Goal: Task Accomplishment & Management: Manage account settings

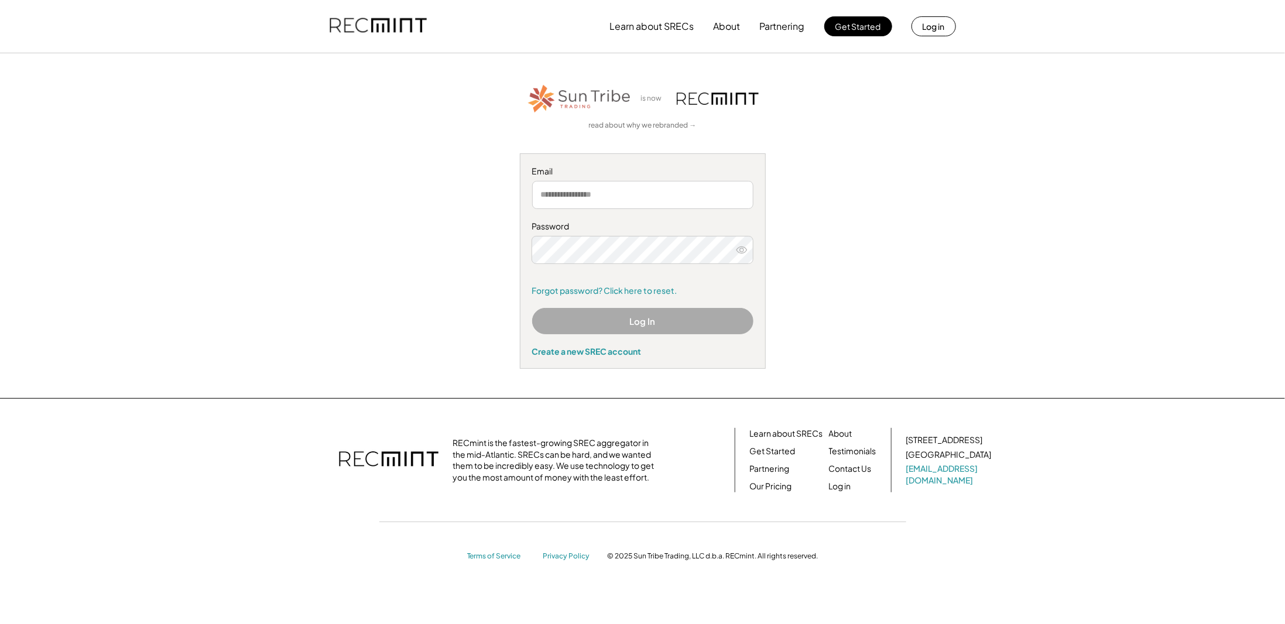
type input "**********"
click at [651, 317] on button "Log In" at bounding box center [642, 321] width 221 height 26
